Goal: Transaction & Acquisition: Purchase product/service

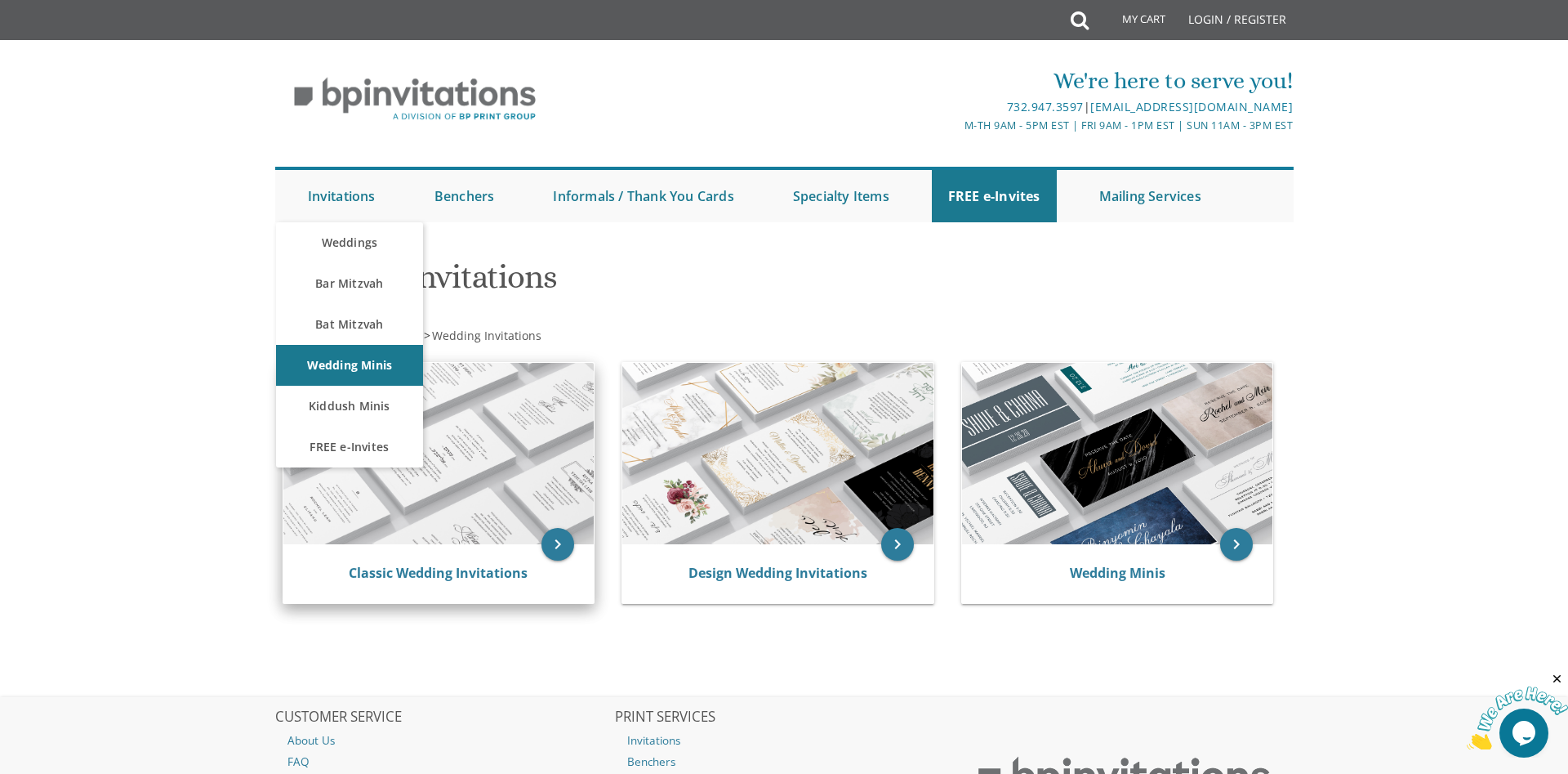
click at [392, 546] on div "Classic Wedding Invitations" at bounding box center [439, 573] width 311 height 59
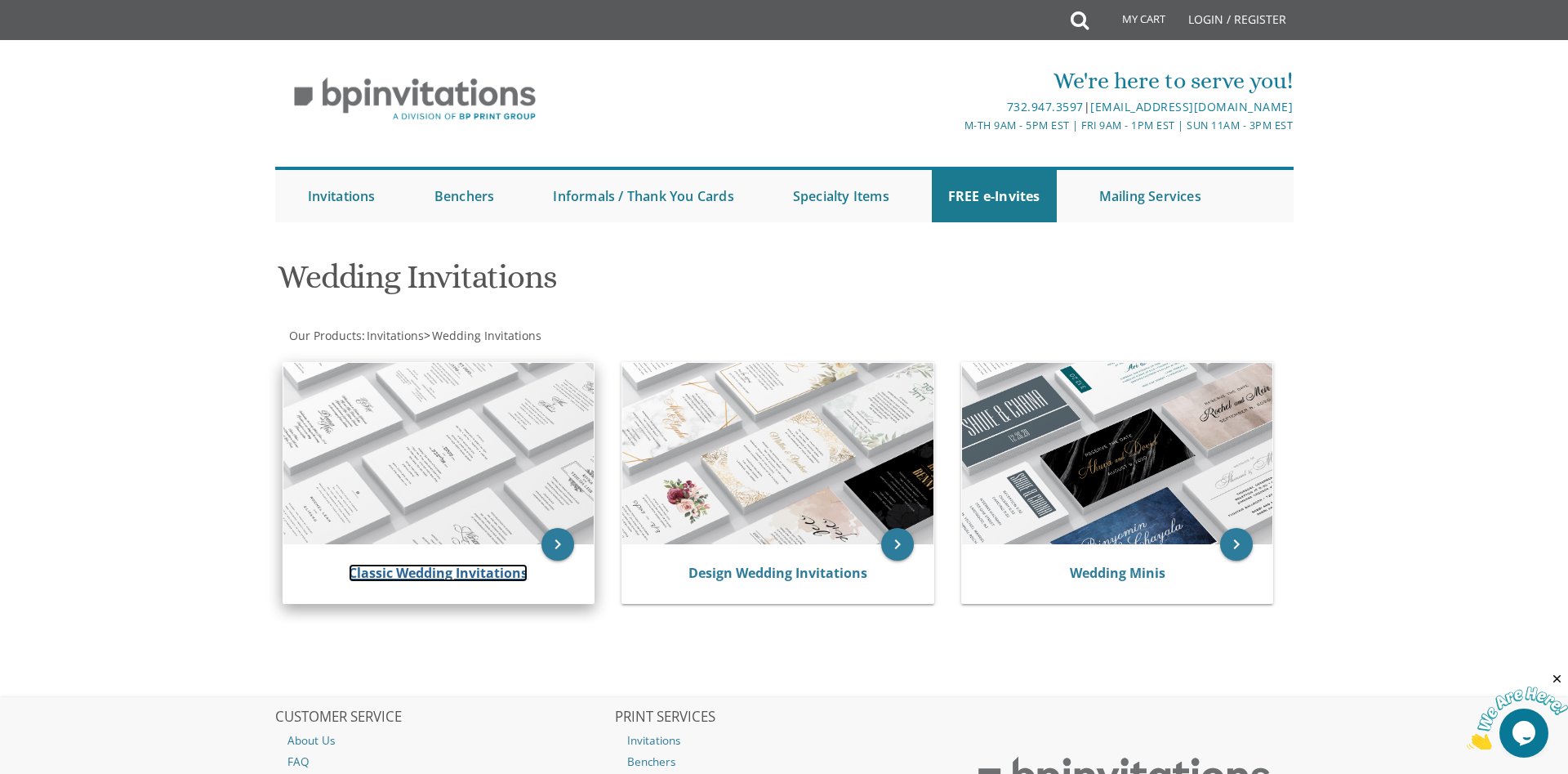
click at [395, 566] on link "Classic Wedding Invitations" at bounding box center [438, 572] width 179 height 18
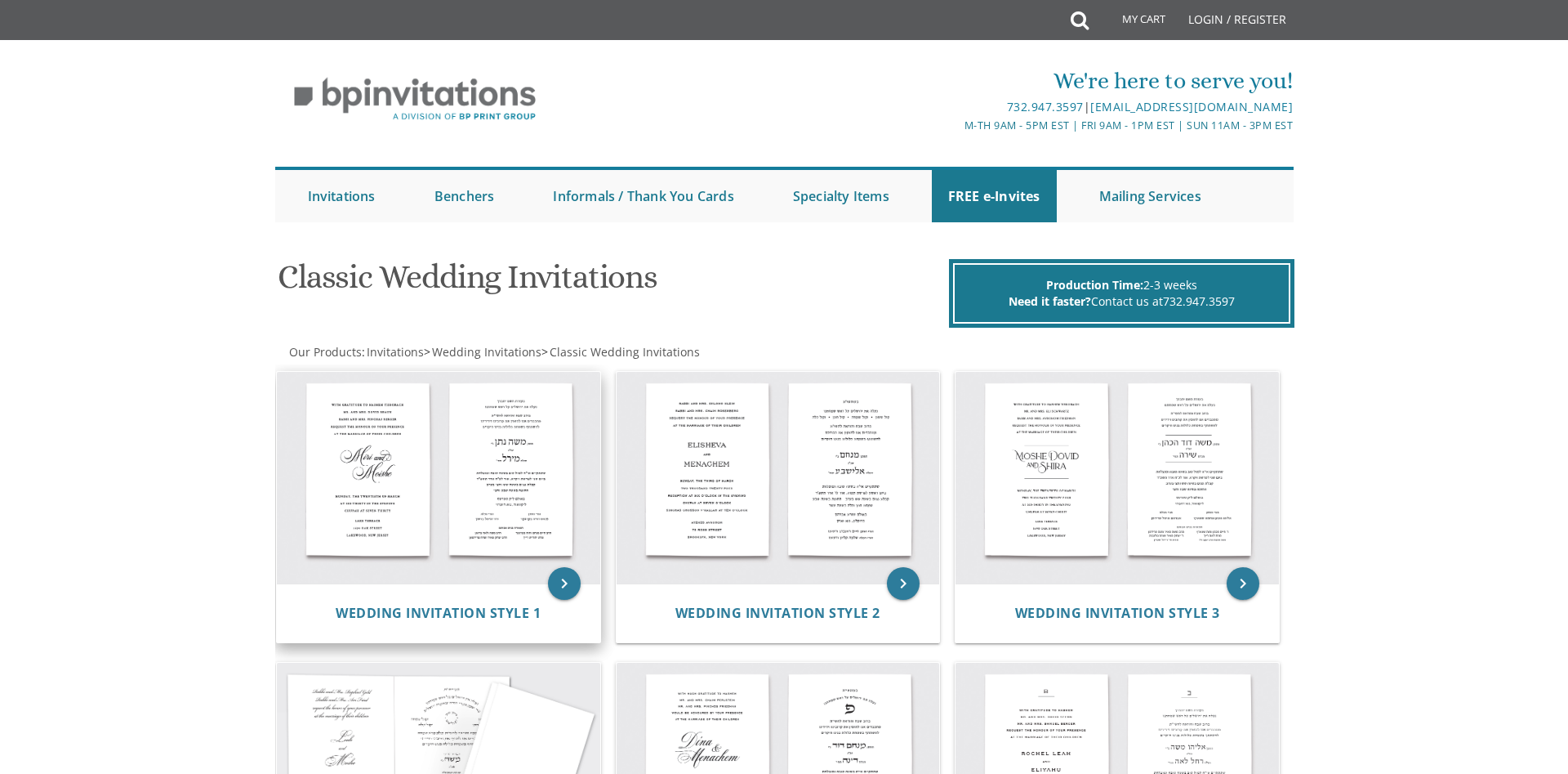
click at [434, 463] on img at bounding box center [438, 478] width 324 height 213
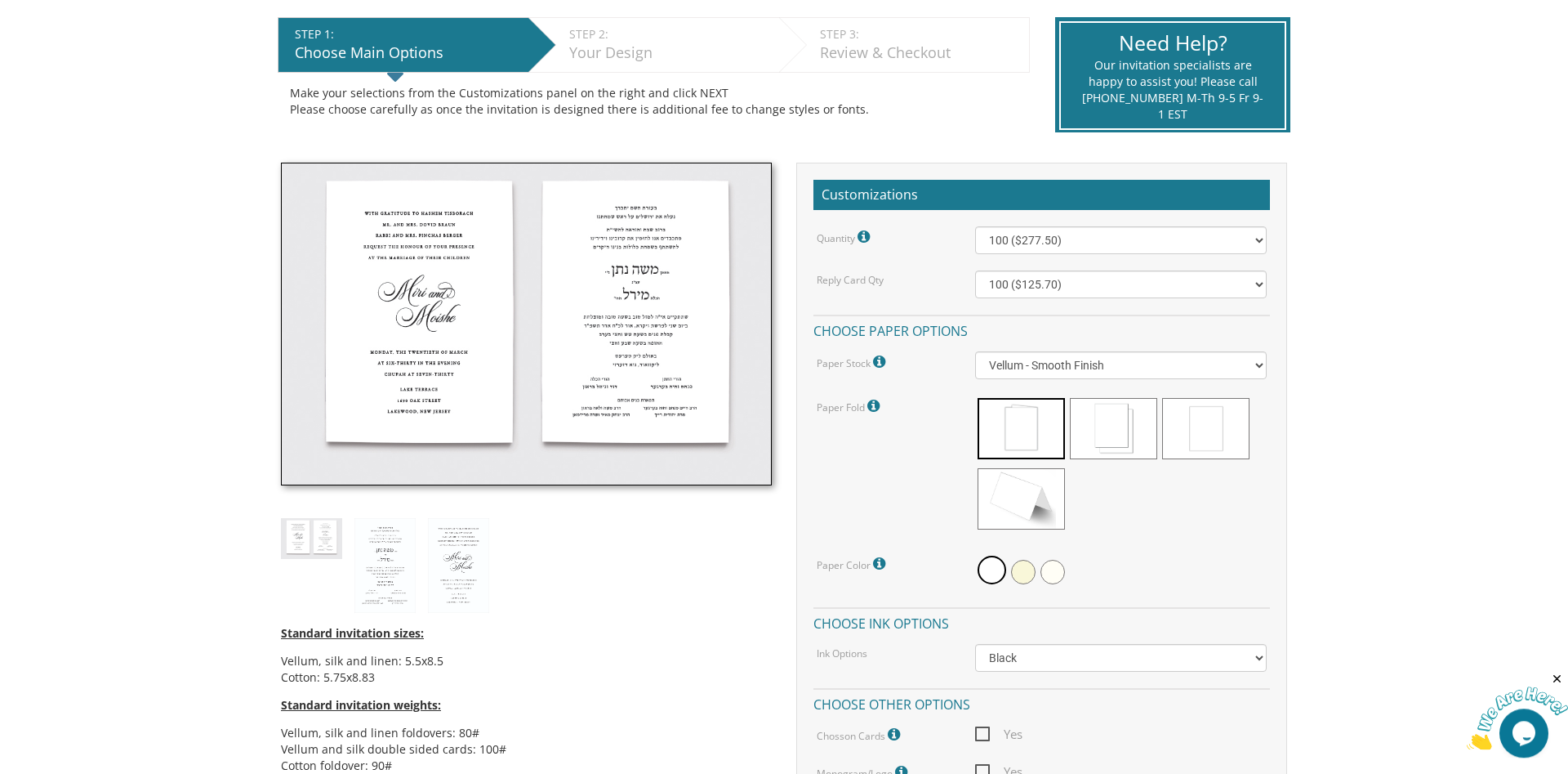
scroll to position [333, 0]
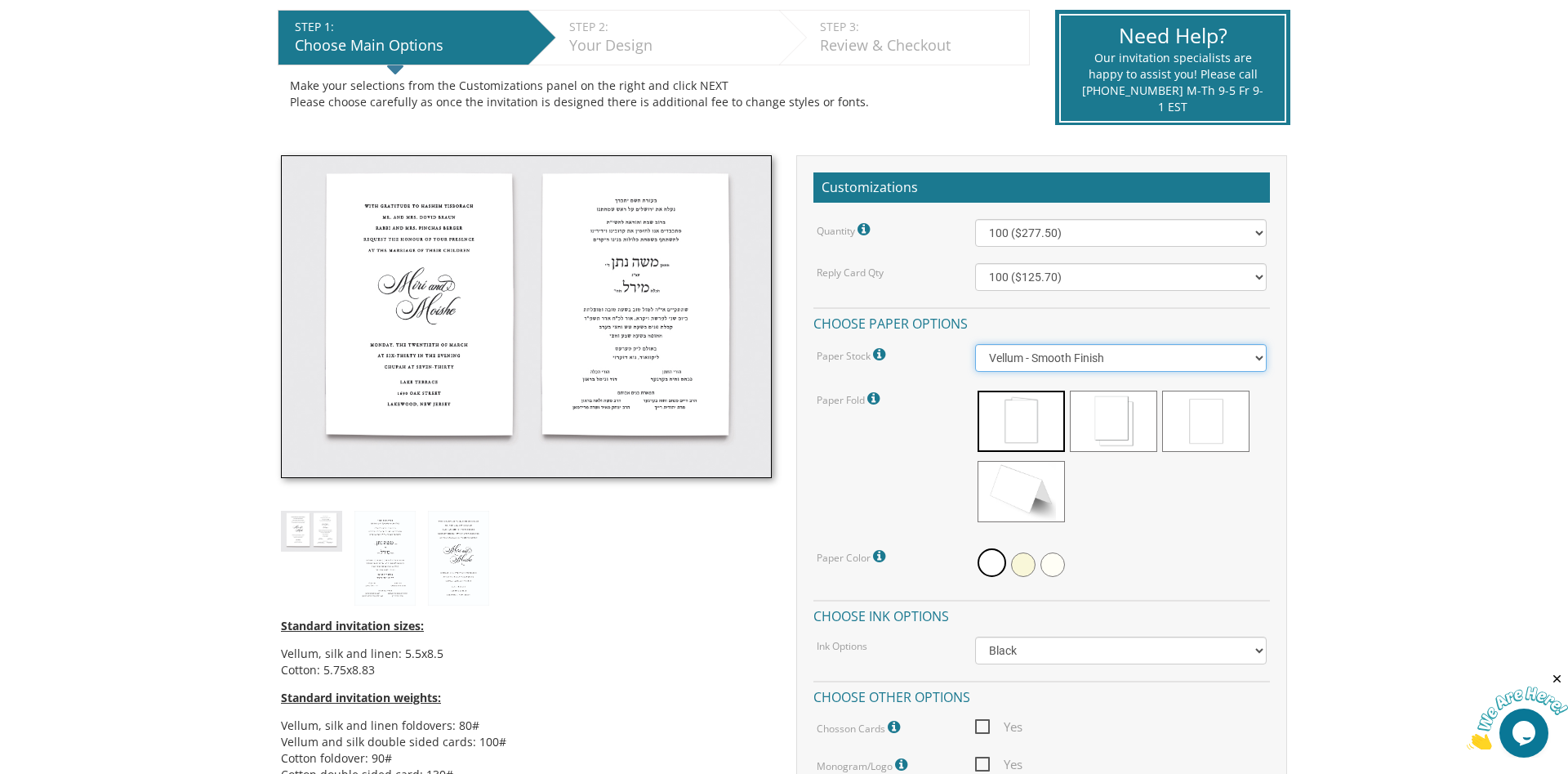
click at [976, 344] on select "Vellum - Smooth Finish Linen - Subtle Embossed Crosshatch Texture Silk - Soft, …" at bounding box center [1122, 357] width 293 height 28
click option "Linen - Subtle Embossed Crosshatch Texture" at bounding box center [0, 0] width 0 height 0
click at [976, 344] on select "Vellum - Smooth Finish Linen - Subtle Embossed Crosshatch Texture Silk - Soft, …" at bounding box center [1122, 357] width 293 height 28
select select "Vellum"
click option "Vellum - Smooth Finish" at bounding box center [0, 0] width 0 height 0
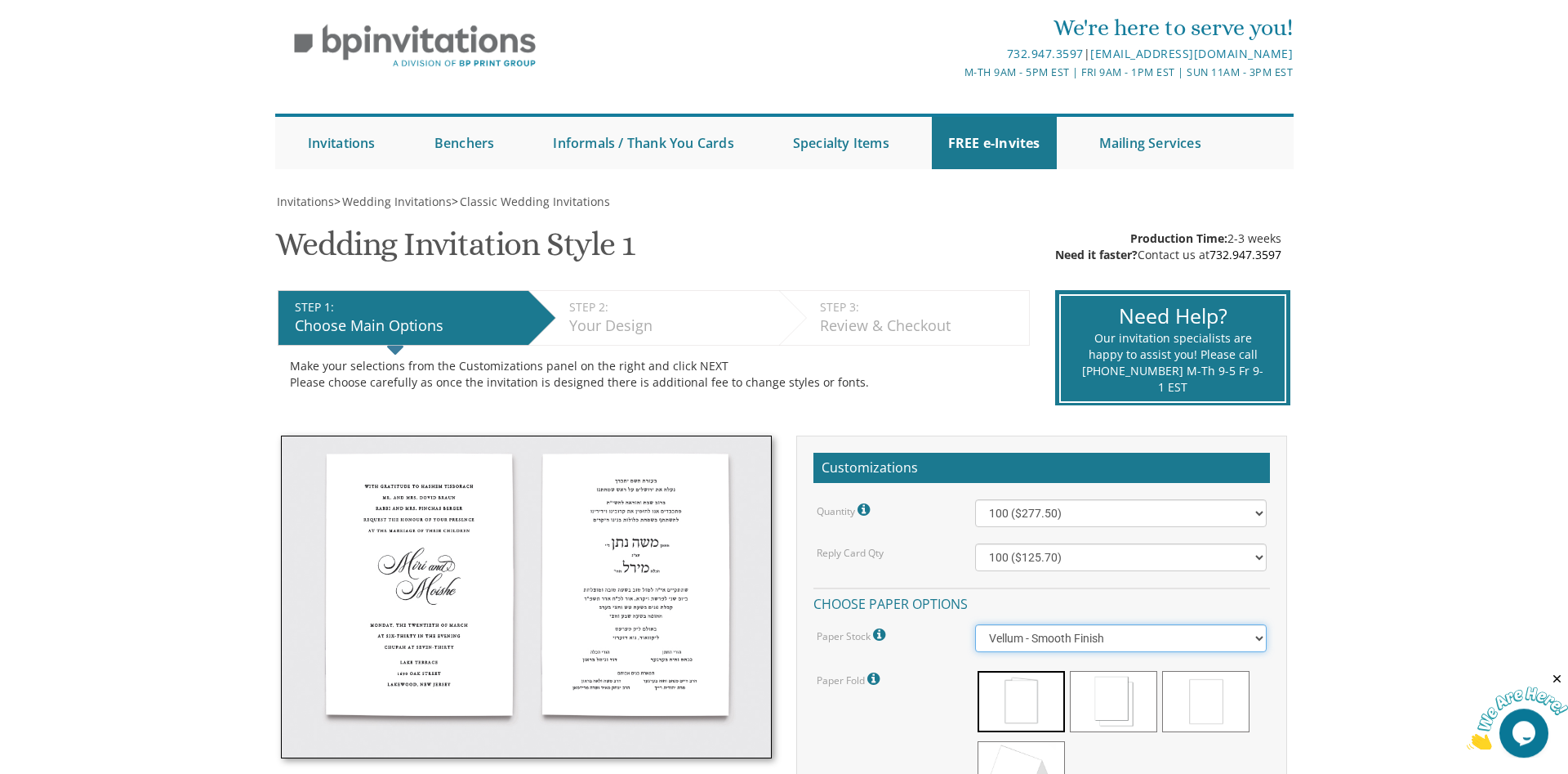
scroll to position [0, 0]
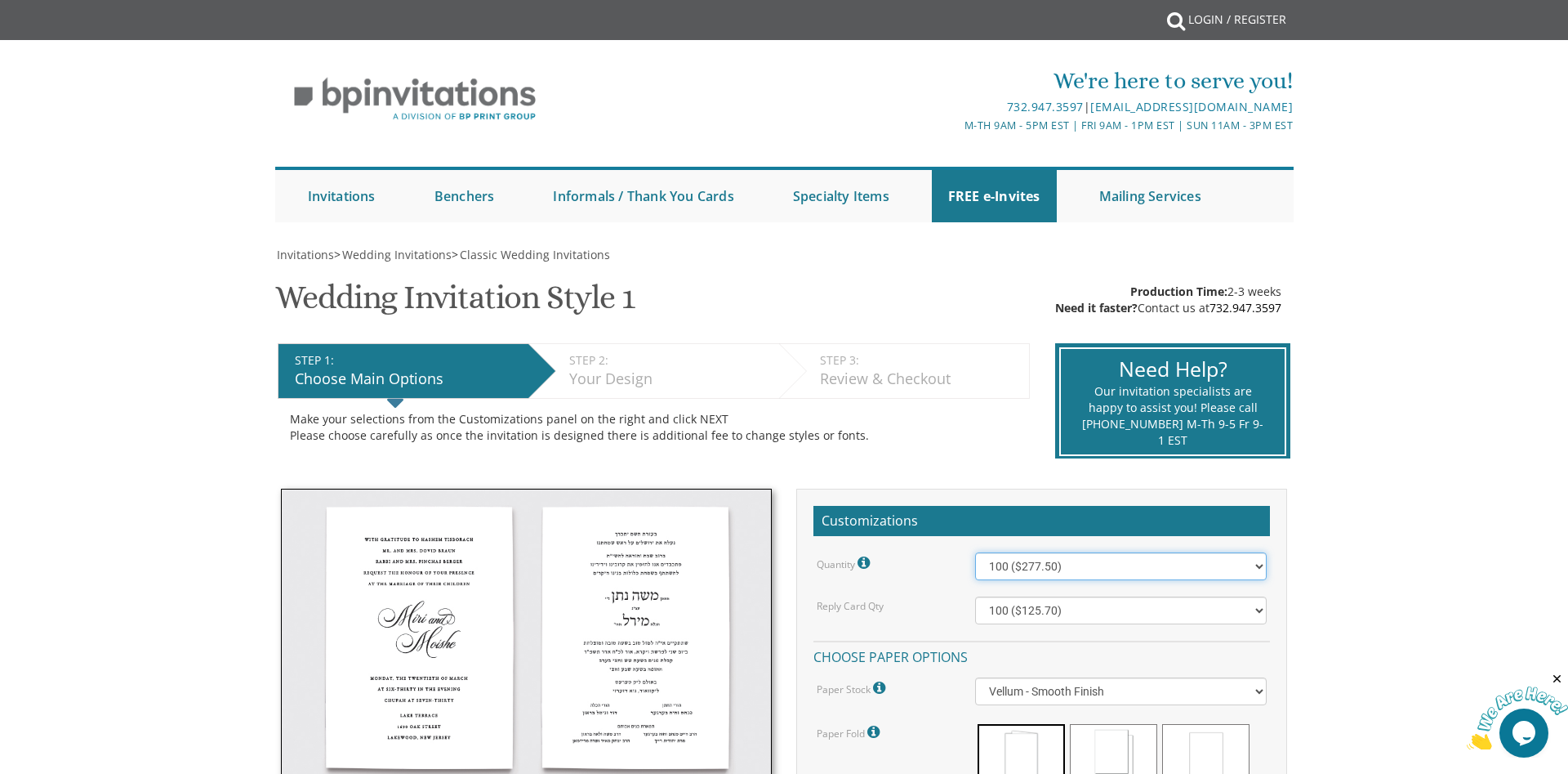
click at [976, 552] on select "100 ($277.50) 200 ($330.45) 300 ($380.65) 400 ($432.70) 500 ($482.10) 600 ($534…" at bounding box center [1122, 566] width 293 height 28
select select "500"
click option "500 ($482.10)" at bounding box center [0, 0] width 0 height 0
click at [976, 597] on select "100 ($125.70) 200 ($150.60) 300 ($177.95) 400 ($270.70) 500 ($225.30) 600 ($249…" at bounding box center [1122, 610] width 293 height 28
select select "500"
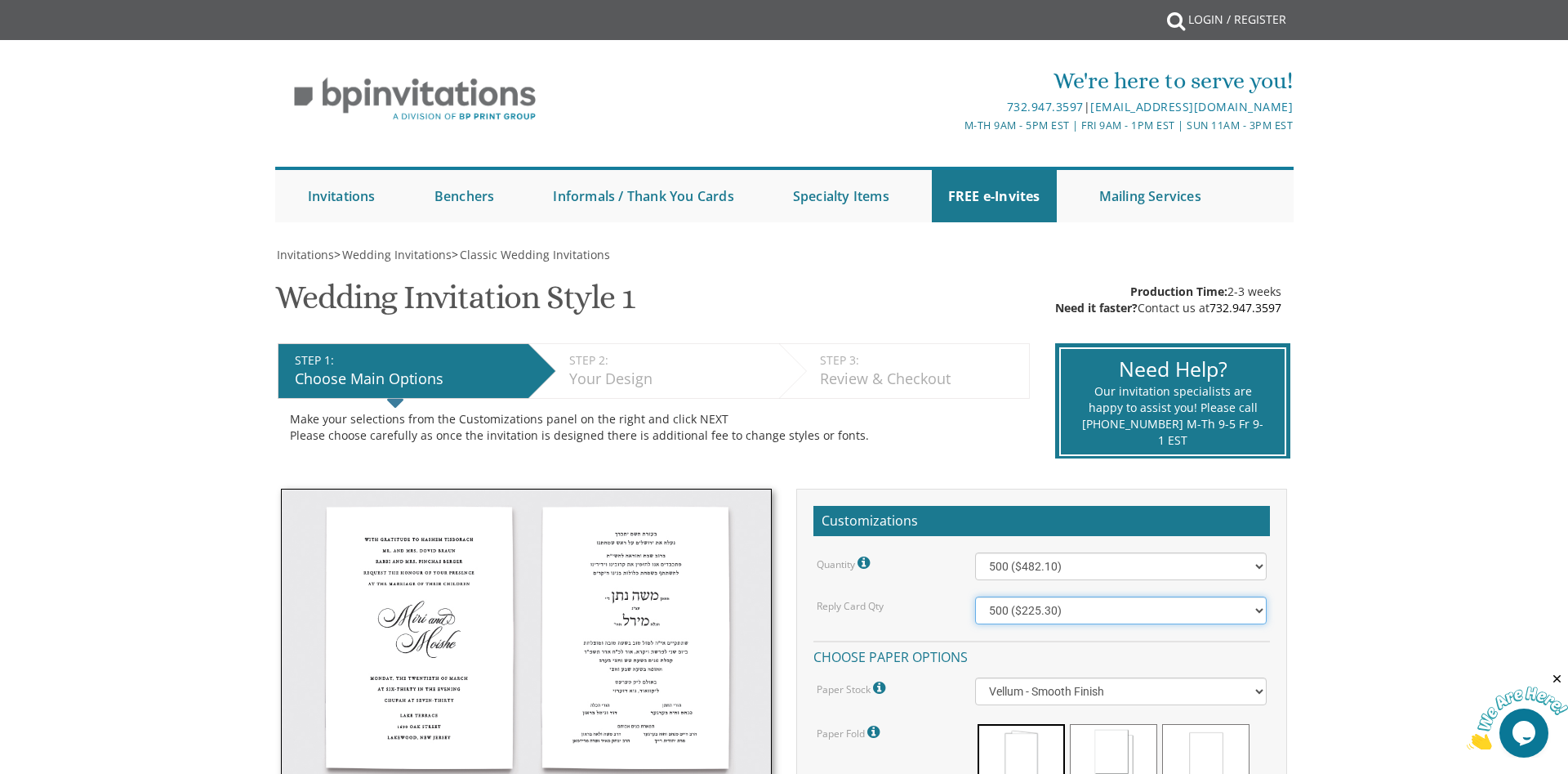
click option "500 ($225.30)" at bounding box center [0, 0] width 0 height 0
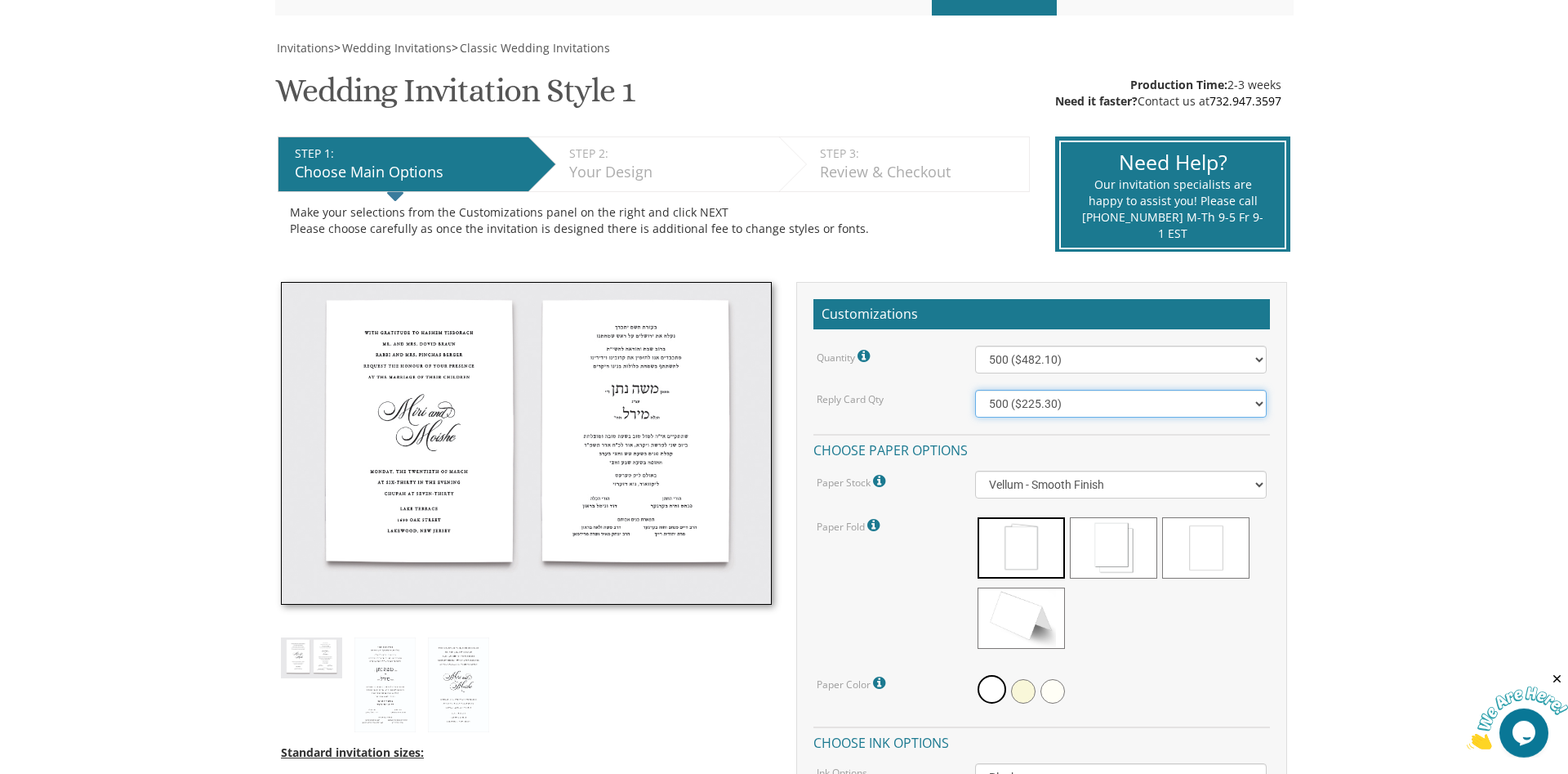
scroll to position [250, 0]
